Goal: Transaction & Acquisition: Purchase product/service

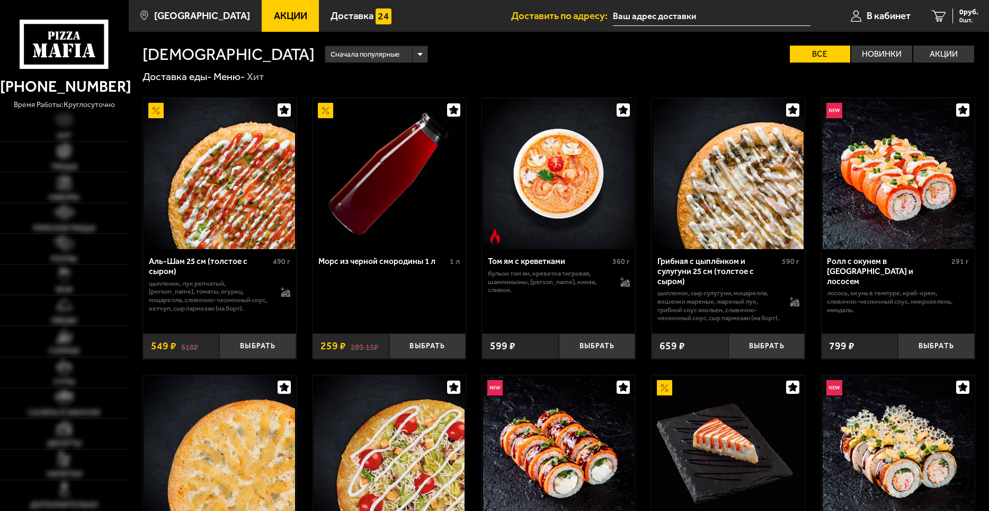
type input "[STREET_ADDRESS]"
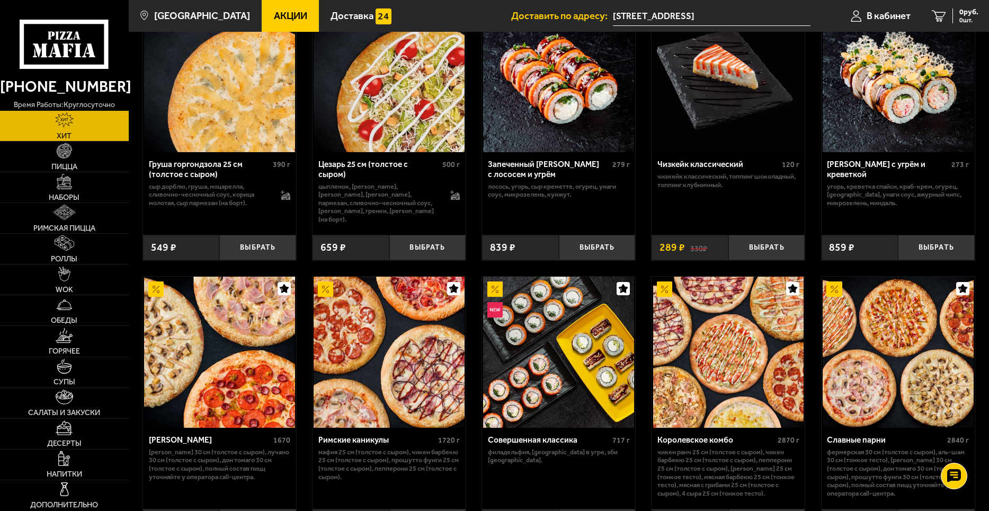
scroll to position [371, 0]
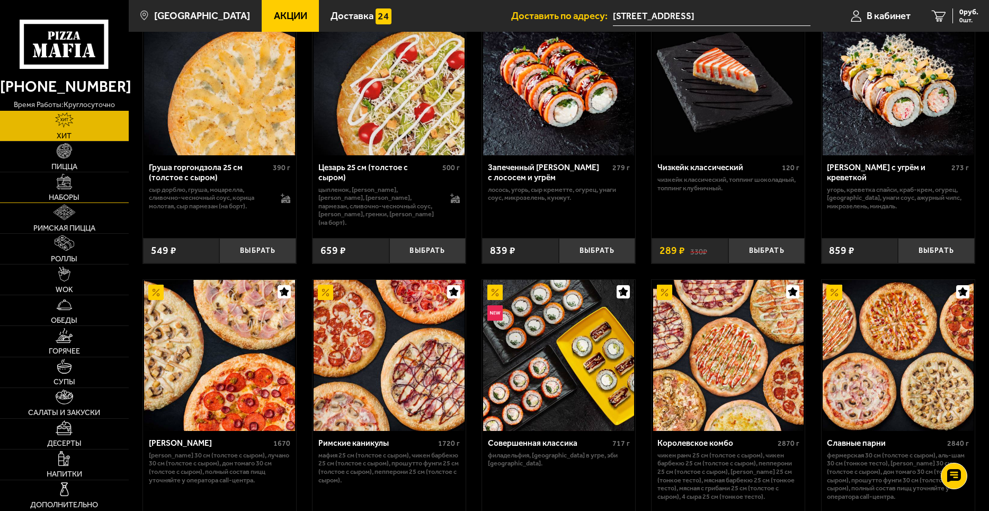
click at [68, 192] on link "Наборы" at bounding box center [64, 187] width 129 height 30
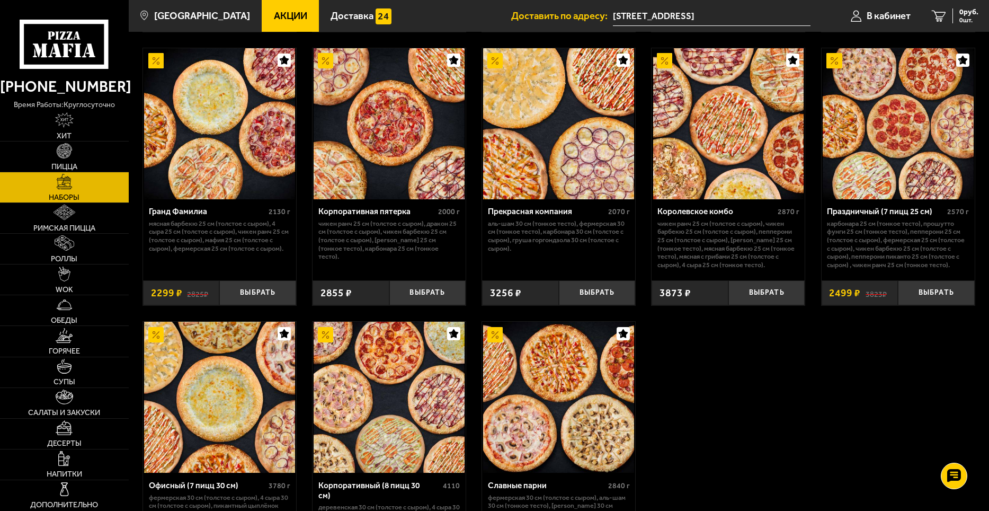
scroll to position [1324, 0]
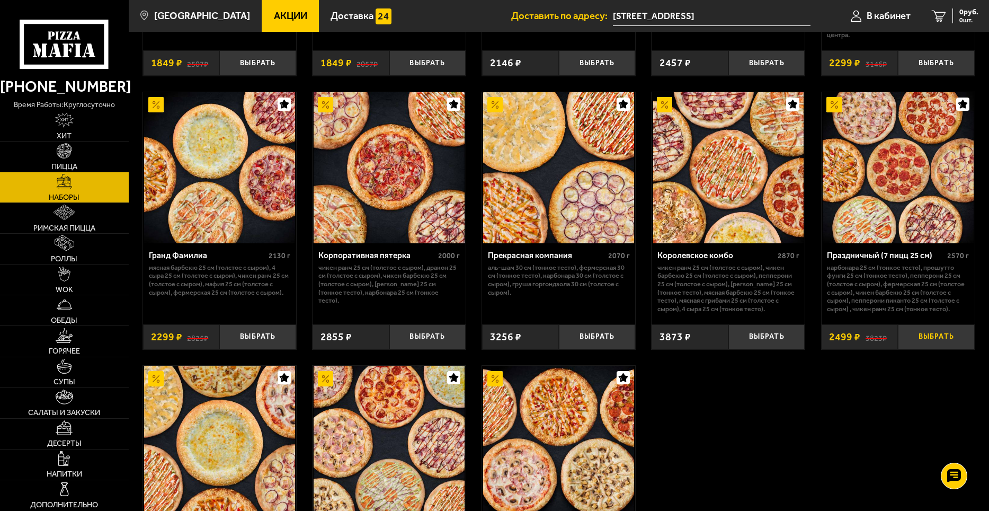
click at [941, 338] on button "Выбрать" at bounding box center [936, 336] width 77 height 25
click at [946, 15] on span "2499 руб." at bounding box center [962, 11] width 32 height 7
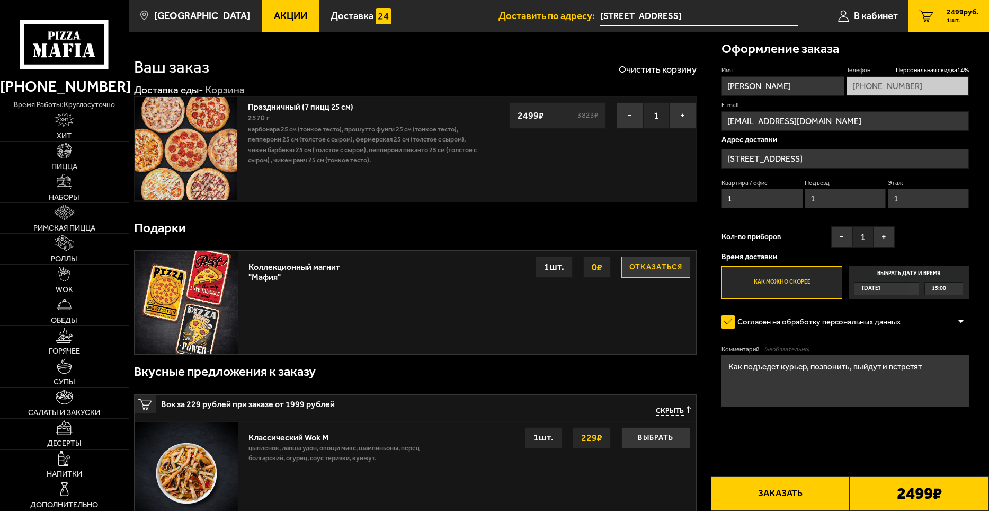
click at [921, 290] on div "[DATE] 15:00" at bounding box center [908, 288] width 109 height 12
click at [0, 0] on input "Выбрать дату и время [DATE] 15:00" at bounding box center [0, 0] width 0 height 0
click at [959, 290] on div "15:00" at bounding box center [944, 288] width 38 height 12
click at [940, 298] on span "15:00" at bounding box center [939, 300] width 14 height 12
click at [810, 498] on button "Заказать" at bounding box center [780, 493] width 139 height 35
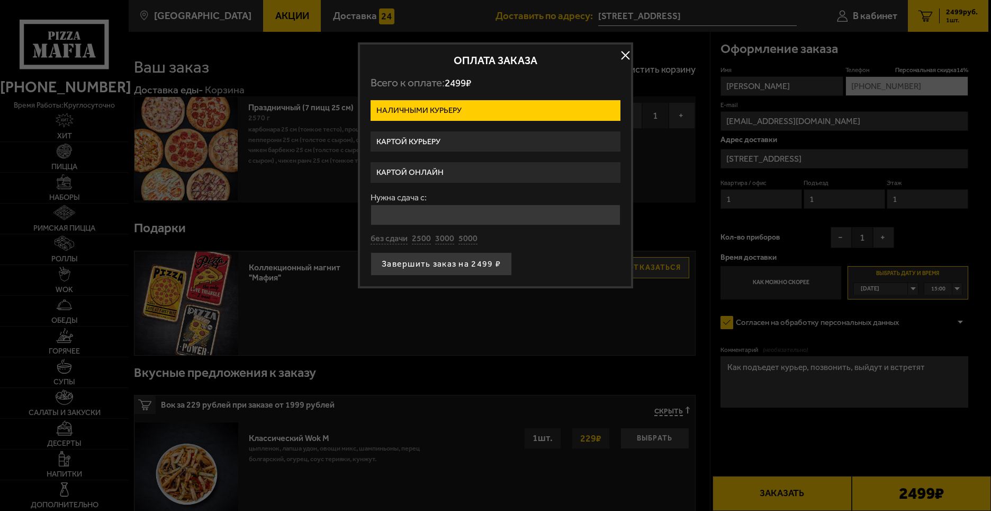
click at [463, 142] on label "Картой курьеру" at bounding box center [496, 141] width 250 height 21
click at [0, 0] on input "Картой курьеру" at bounding box center [0, 0] width 0 height 0
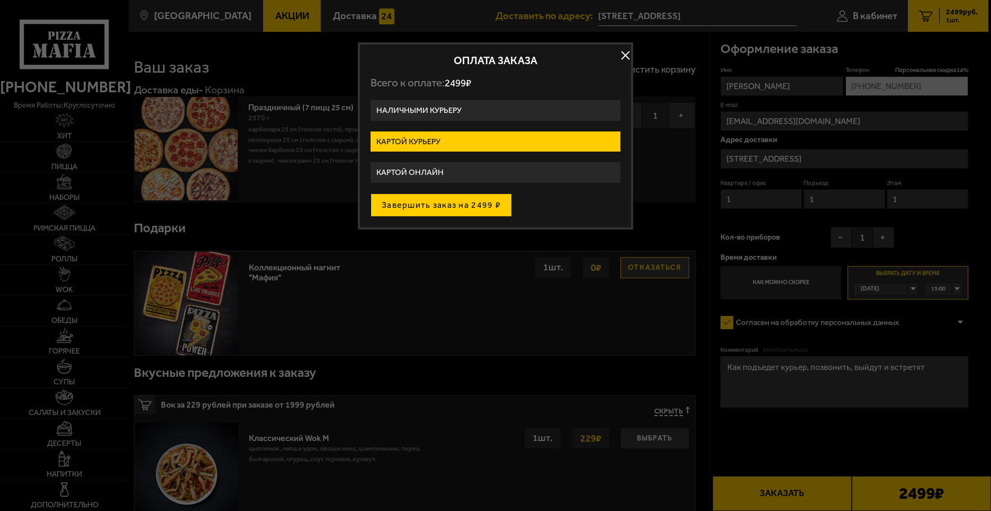
click at [458, 206] on button "Завершить заказ на 2499 ₽" at bounding box center [441, 204] width 141 height 23
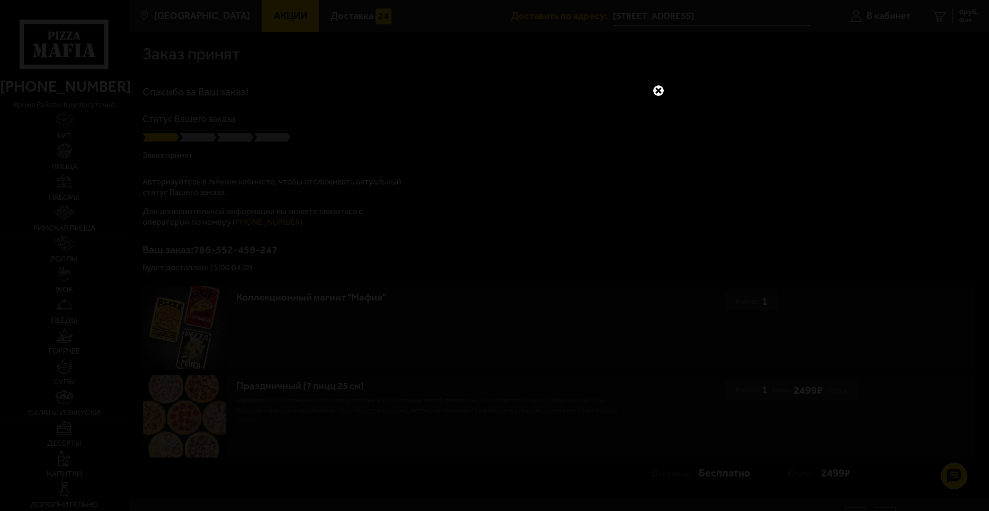
click at [660, 92] on link at bounding box center [658, 91] width 14 height 14
